Goal: Information Seeking & Learning: Learn about a topic

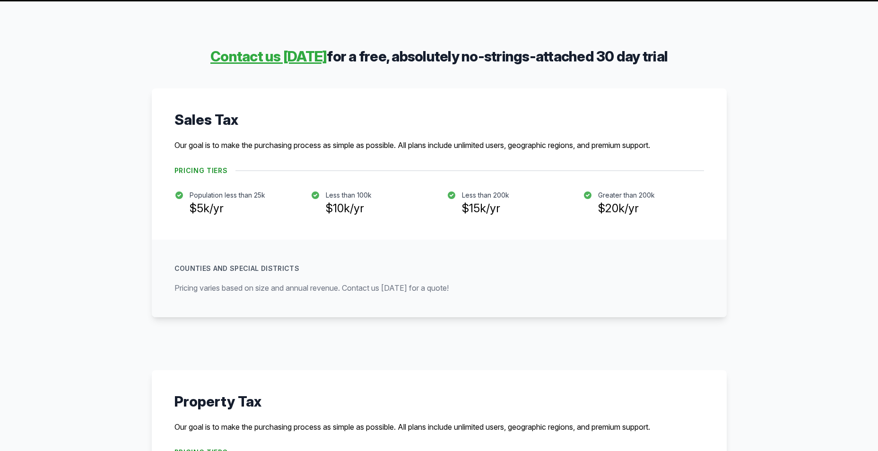
scroll to position [142, 0]
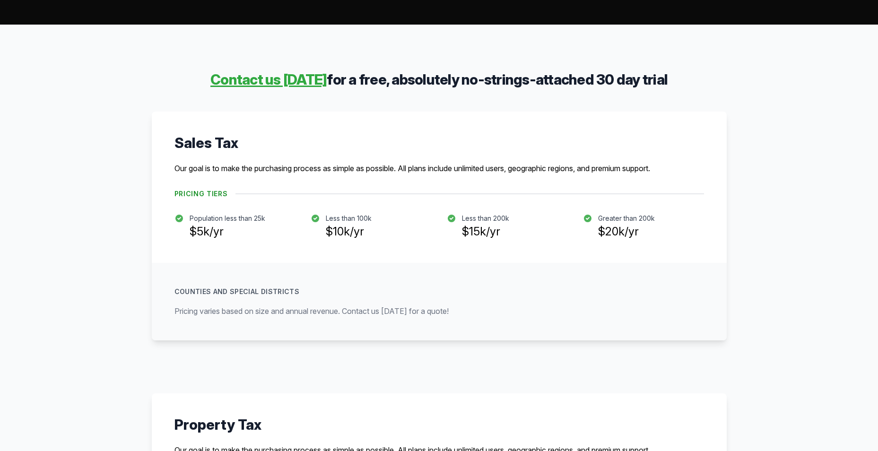
click at [347, 223] on h3 "$10k/yr" at bounding box center [349, 231] width 46 height 17
click at [348, 232] on h3 "$10k/yr" at bounding box center [349, 231] width 46 height 17
click at [344, 220] on p "Less than 100k" at bounding box center [349, 218] width 46 height 9
click at [345, 235] on h3 "$10k/yr" at bounding box center [349, 231] width 46 height 17
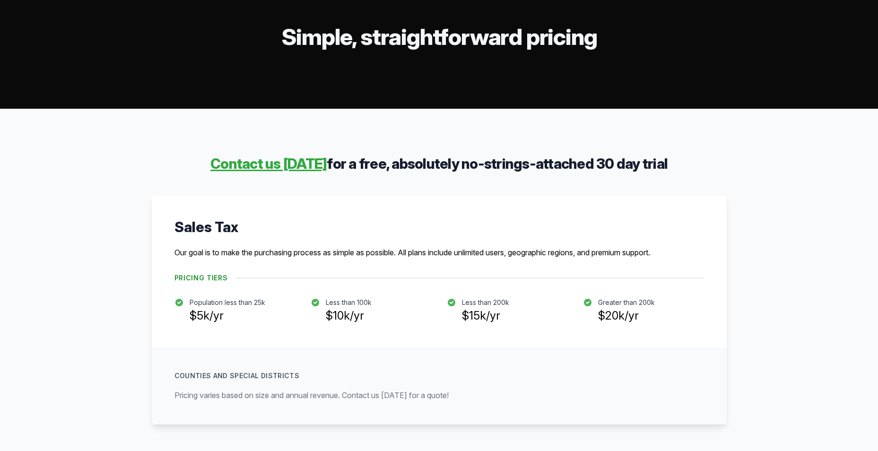
scroll to position [0, 0]
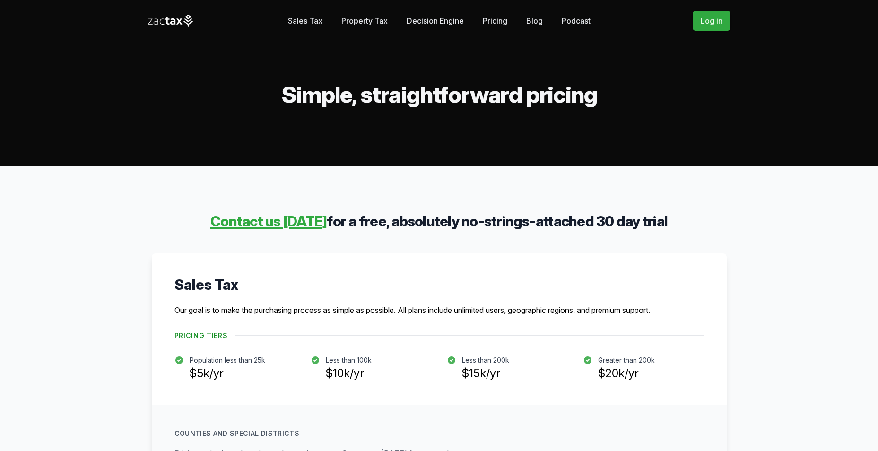
click at [427, 25] on link "Decision Engine" at bounding box center [435, 20] width 57 height 19
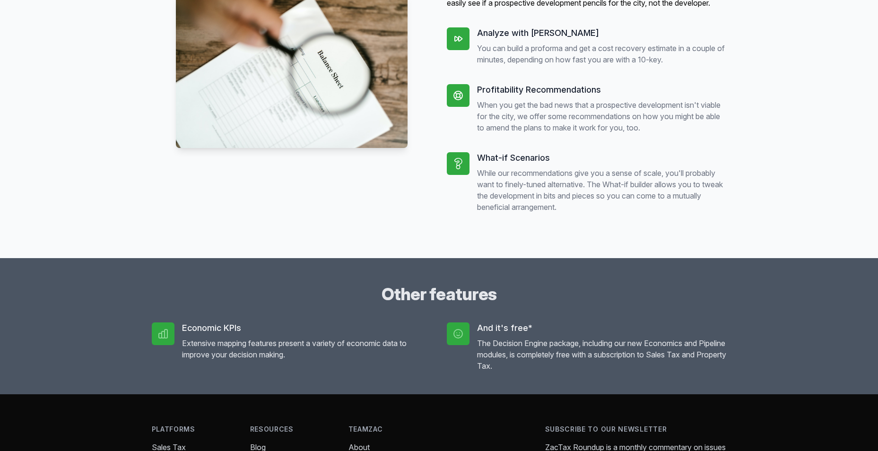
scroll to position [710, 0]
